Goal: Find specific page/section: Find specific page/section

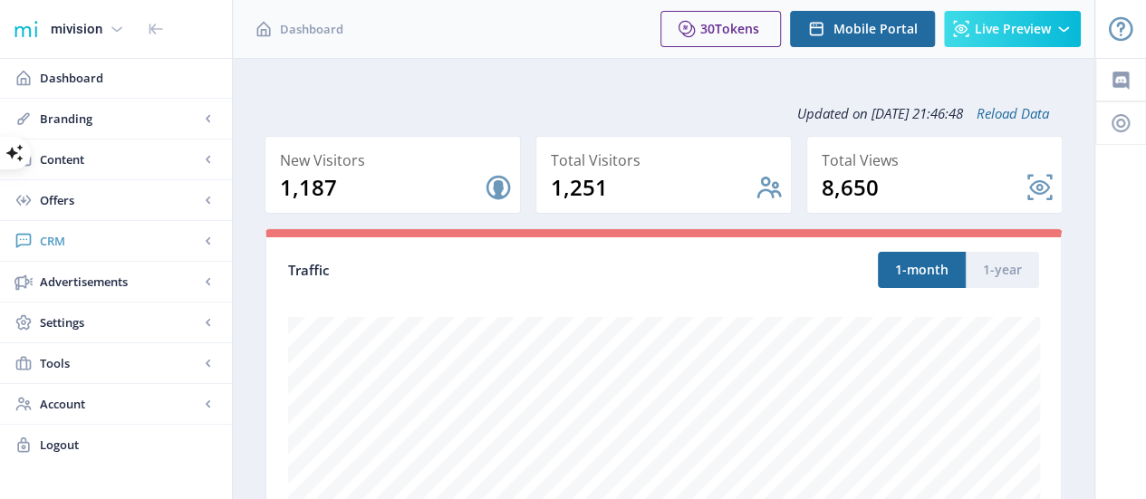
click at [71, 242] on span "CRM" at bounding box center [119, 241] width 159 height 18
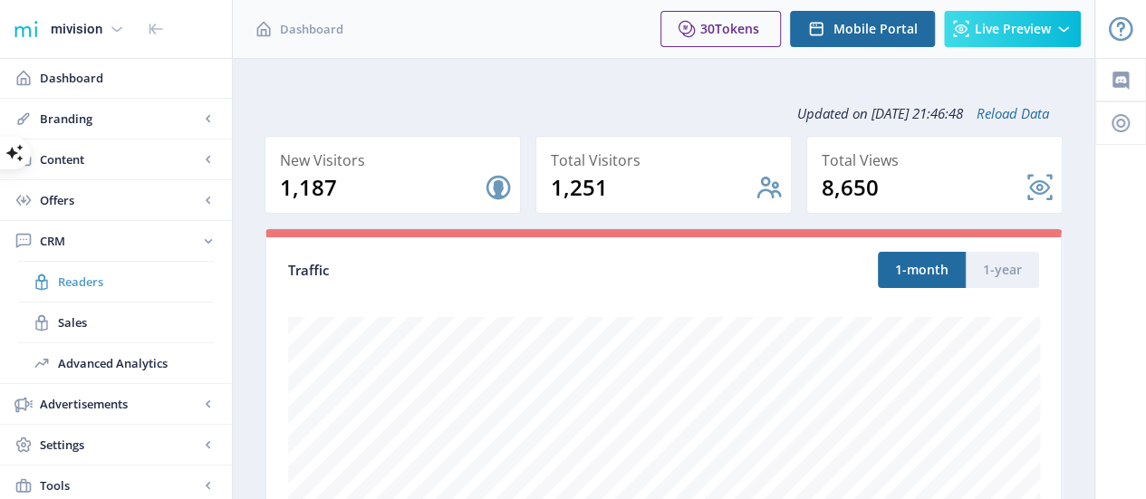
click at [81, 286] on span "Readers" at bounding box center [136, 282] width 156 height 18
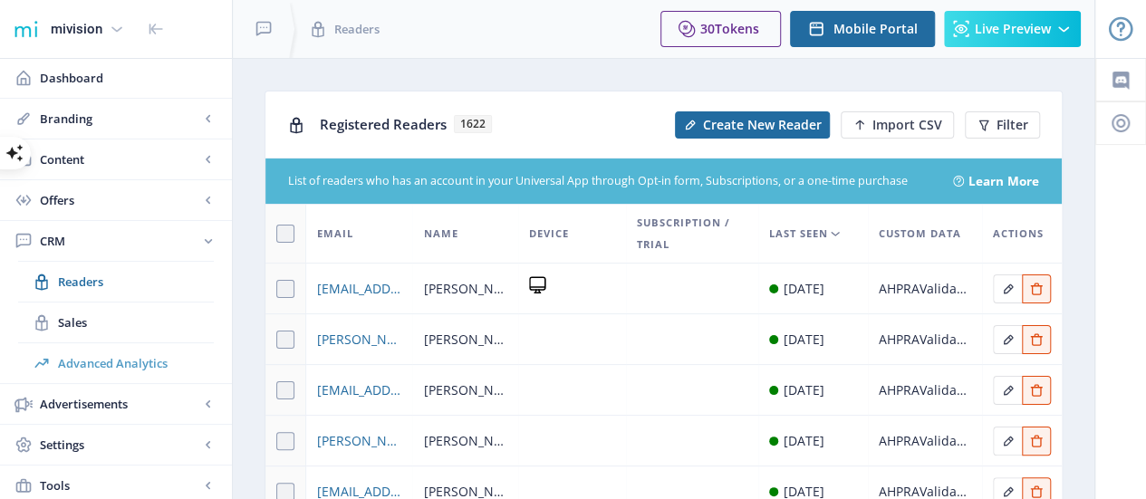
click at [103, 354] on span "Advanced Analytics" at bounding box center [136, 363] width 156 height 18
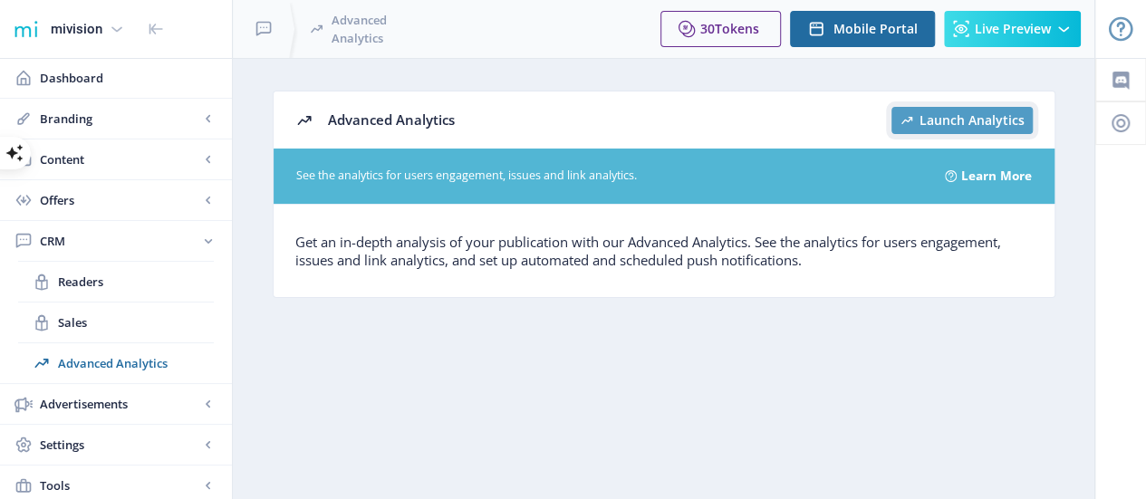
click at [922, 119] on span "Launch Analytics" at bounding box center [972, 120] width 105 height 14
